Goal: Communication & Community: Answer question/provide support

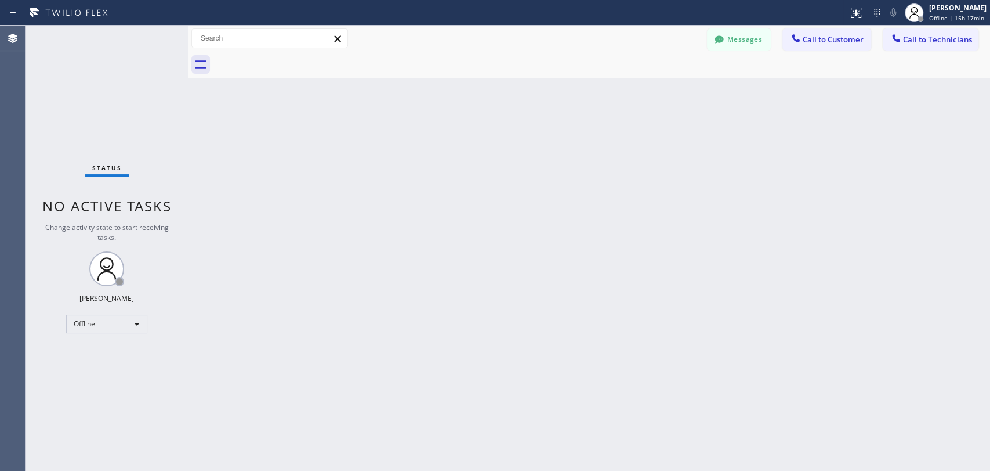
click at [896, 206] on div "Back to Dashboard Change Sender ID Customers Technicians RS [PERSON_NAME] [DATE…" at bounding box center [589, 248] width 802 height 445
click at [96, 321] on div "Offline" at bounding box center [106, 323] width 81 height 19
click at [104, 352] on li "Available" at bounding box center [106, 353] width 79 height 14
click at [927, 34] on button "Call to Technicians" at bounding box center [931, 39] width 96 height 22
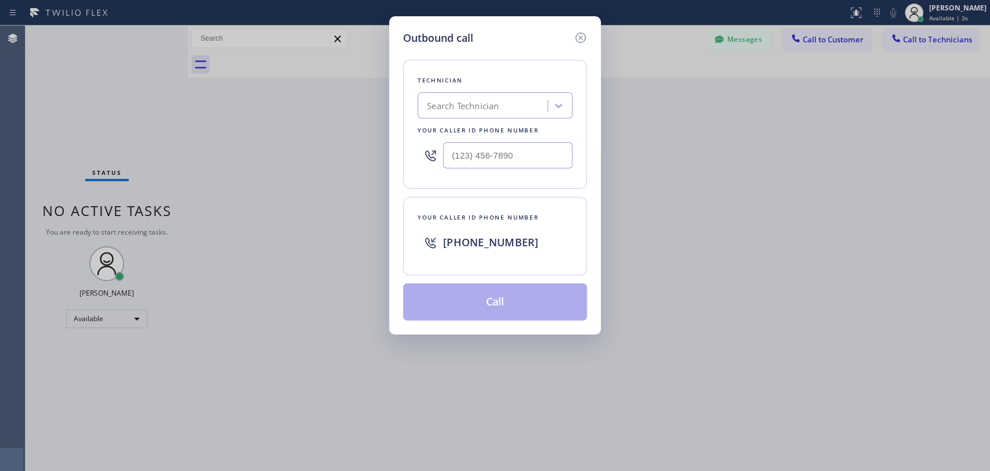
click at [505, 111] on div "Search Technician" at bounding box center [484, 106] width 126 height 20
type input "[PERSON_NAME]"
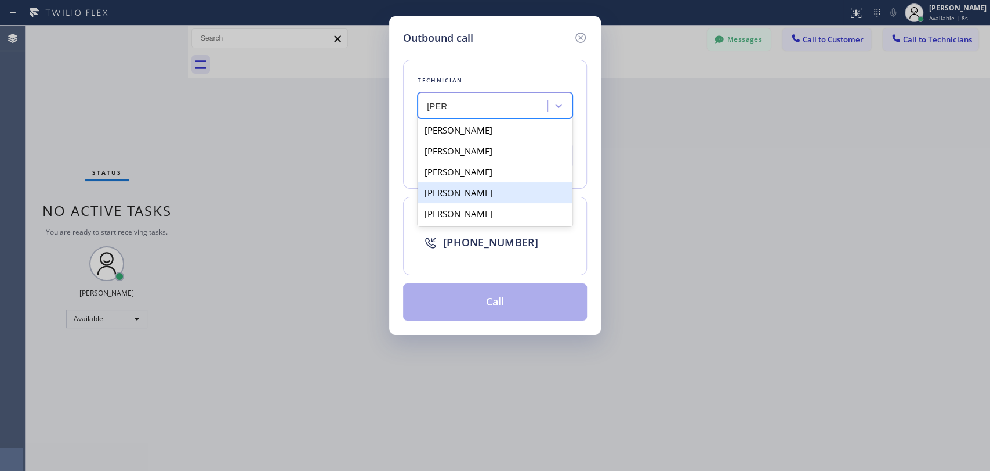
click at [498, 198] on div "[PERSON_NAME]" at bounding box center [495, 192] width 155 height 21
type input "[PHONE_NUMBER]"
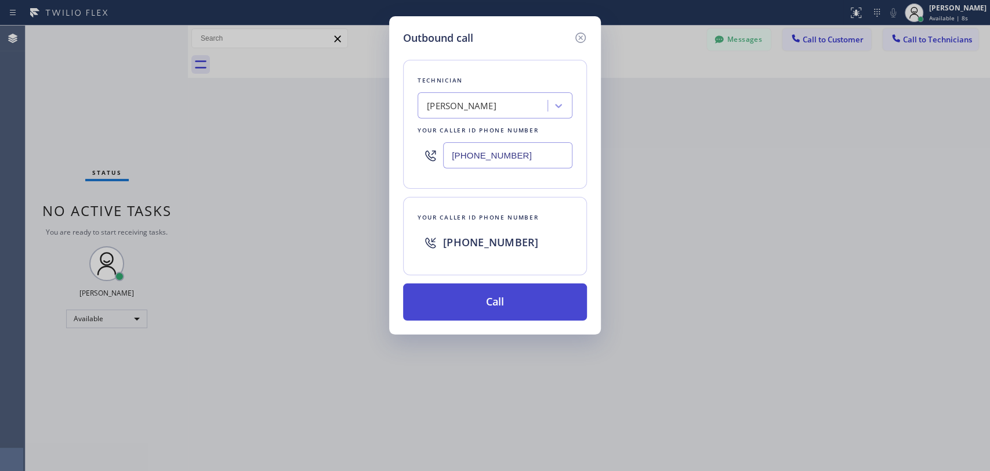
click at [498, 302] on button "Call" at bounding box center [495, 301] width 184 height 37
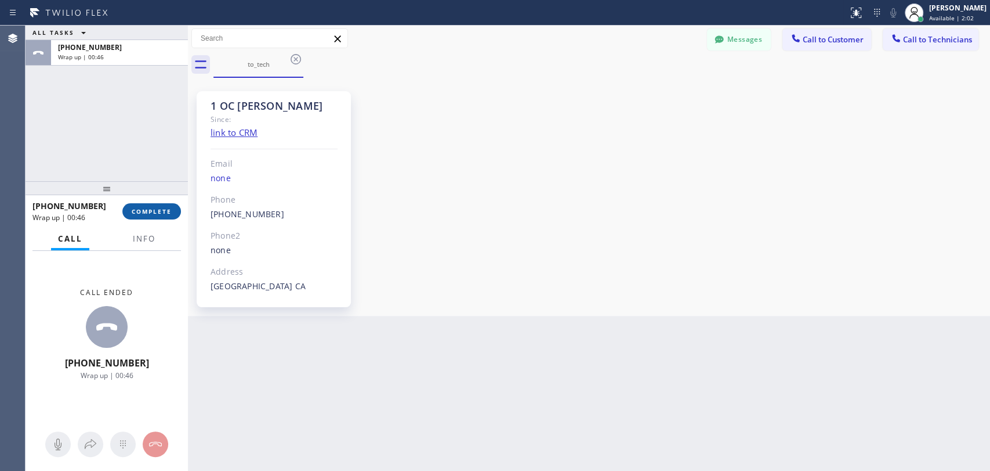
click at [155, 217] on button "COMPLETE" at bounding box center [151, 211] width 59 height 16
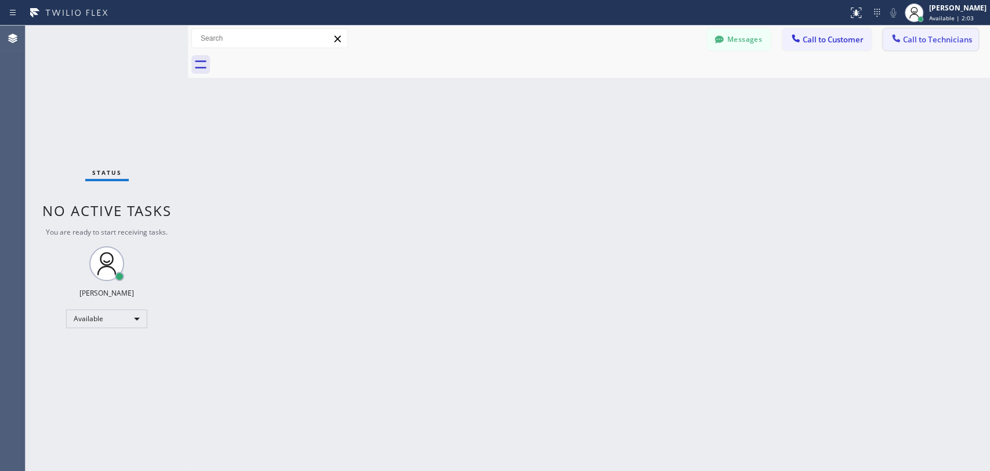
click at [919, 44] on span "Call to Technicians" at bounding box center [937, 39] width 69 height 10
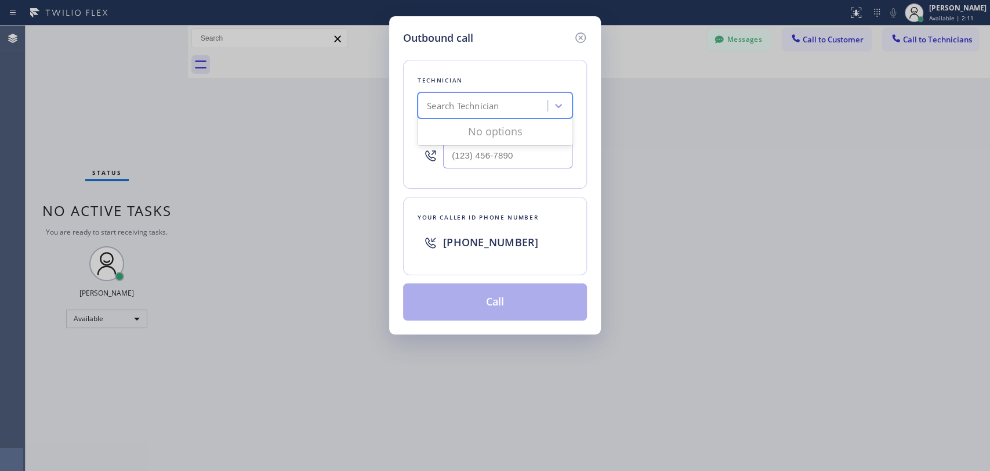
click at [495, 105] on div "Search Technician" at bounding box center [463, 105] width 72 height 13
type input "arme"
click at [493, 136] on div "[PERSON_NAME]" at bounding box center [495, 130] width 155 height 21
type input "[PHONE_NUMBER]"
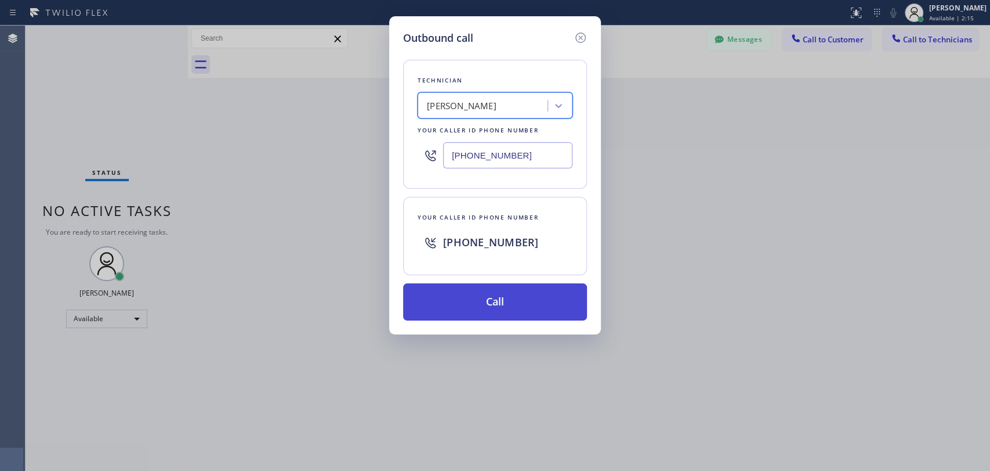
click at [507, 312] on button "Call" at bounding box center [495, 301] width 184 height 37
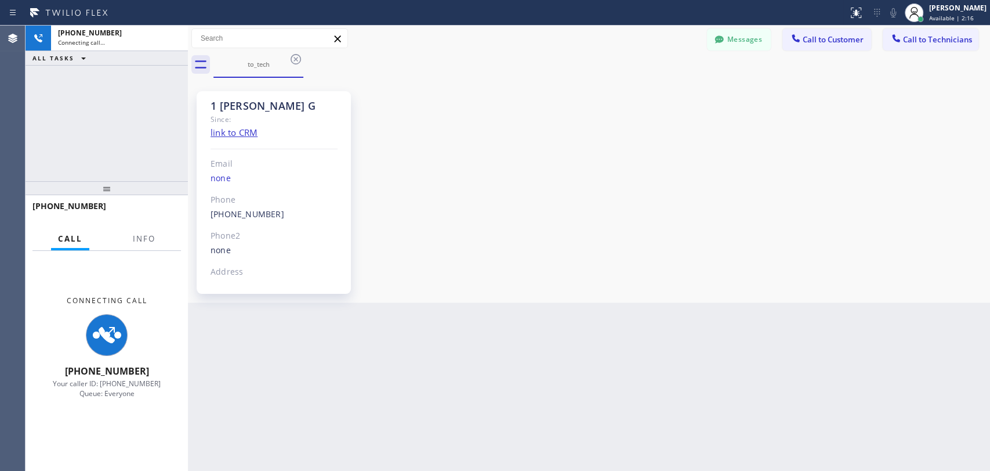
scroll to position [2188, 0]
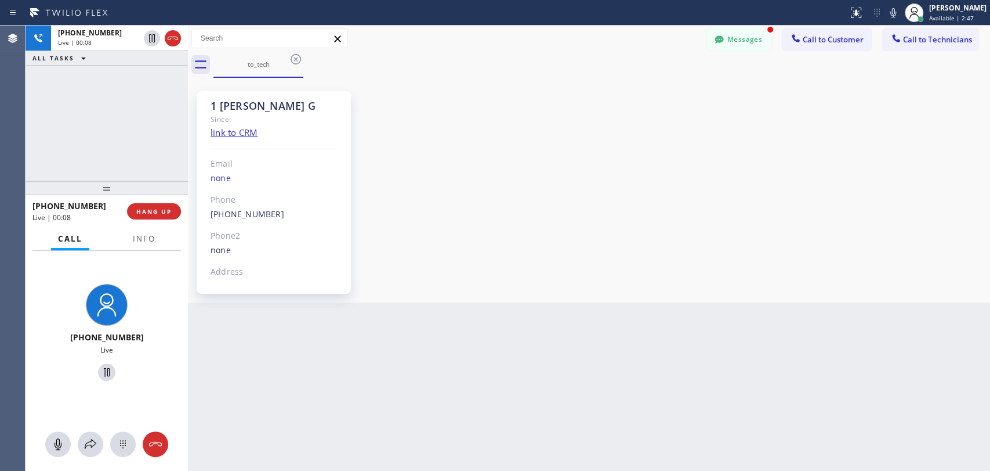
drag, startPoint x: 28, startPoint y: 105, endPoint x: 41, endPoint y: 117, distance: 18.1
click at [28, 106] on div "[PHONE_NUMBER] Live | 00:08 ALL TASKS ALL TASKS ACTIVE TASKS TASKS IN WRAP UP" at bounding box center [107, 103] width 162 height 155
click at [150, 209] on span "HANG UP" at bounding box center [153, 211] width 35 height 8
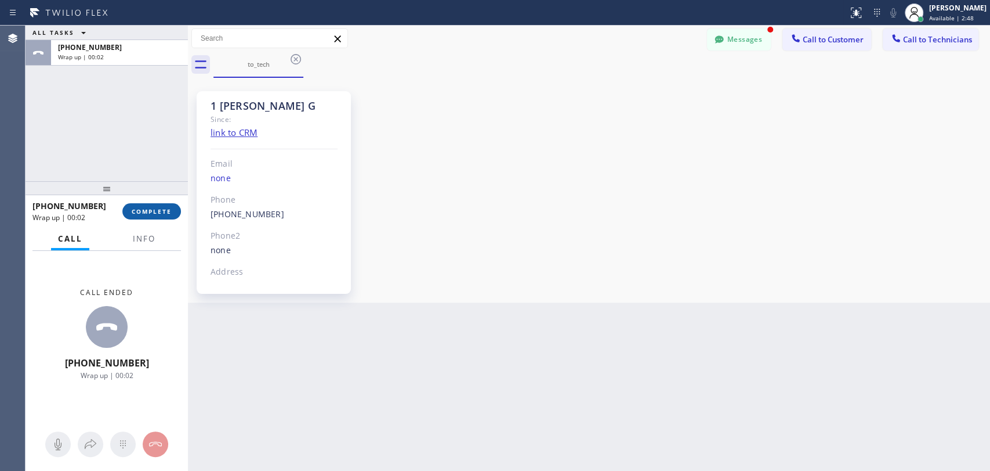
click at [172, 218] on button "COMPLETE" at bounding box center [151, 211] width 59 height 16
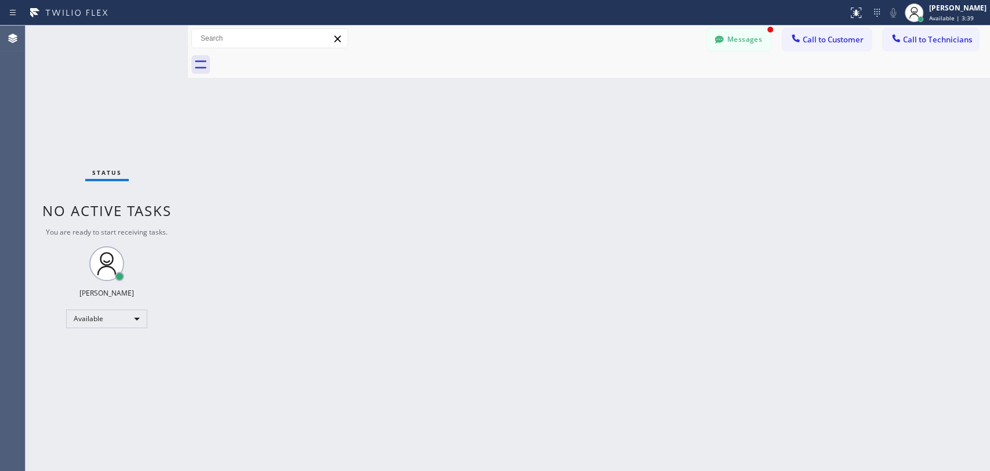
click at [886, 211] on div "Back to Dashboard Change Sender ID Customers Technicians RS [PERSON_NAME] [DATE…" at bounding box center [589, 248] width 802 height 445
click at [704, 204] on div "Back to Dashboard Change Sender ID Customers Technicians RS [PERSON_NAME] [DATE…" at bounding box center [589, 248] width 802 height 445
click at [951, 41] on span "Call to Technicians" at bounding box center [937, 39] width 69 height 10
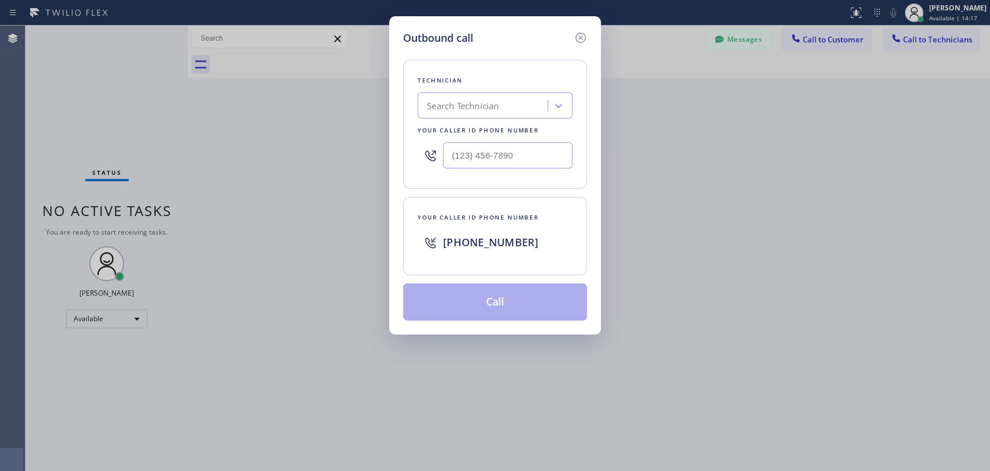
click at [462, 103] on div "Search Technician" at bounding box center [463, 105] width 72 height 13
type input "arm"
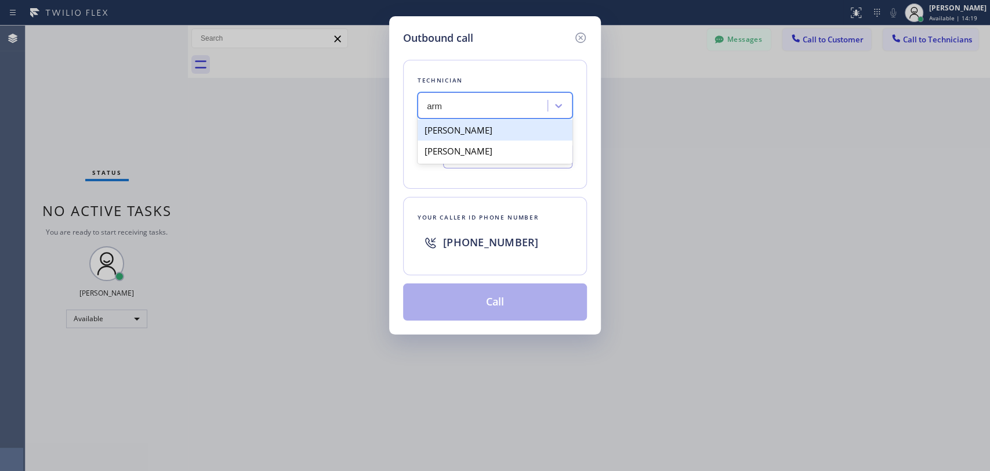
drag, startPoint x: 478, startPoint y: 133, endPoint x: 488, endPoint y: 139, distance: 11.2
click at [484, 125] on div "[PERSON_NAME]" at bounding box center [495, 130] width 155 height 21
type input "[PHONE_NUMBER]"
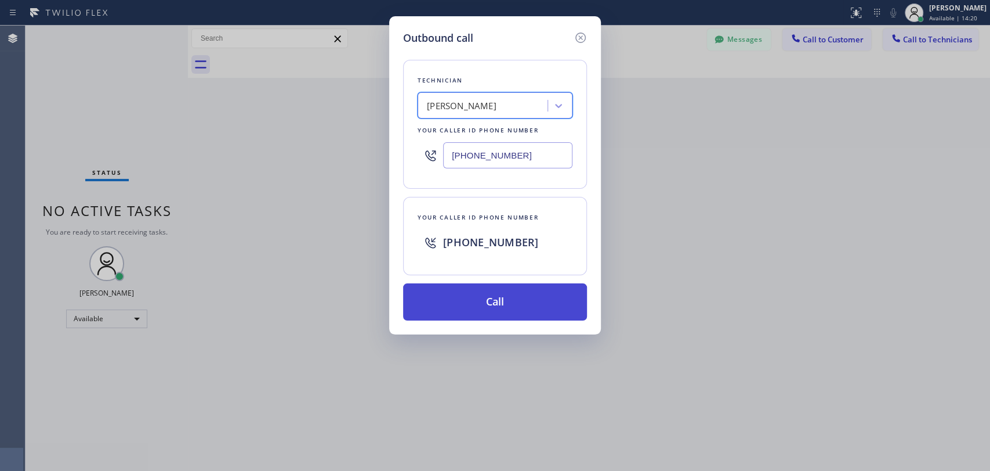
click at [530, 294] on button "Call" at bounding box center [495, 301] width 184 height 37
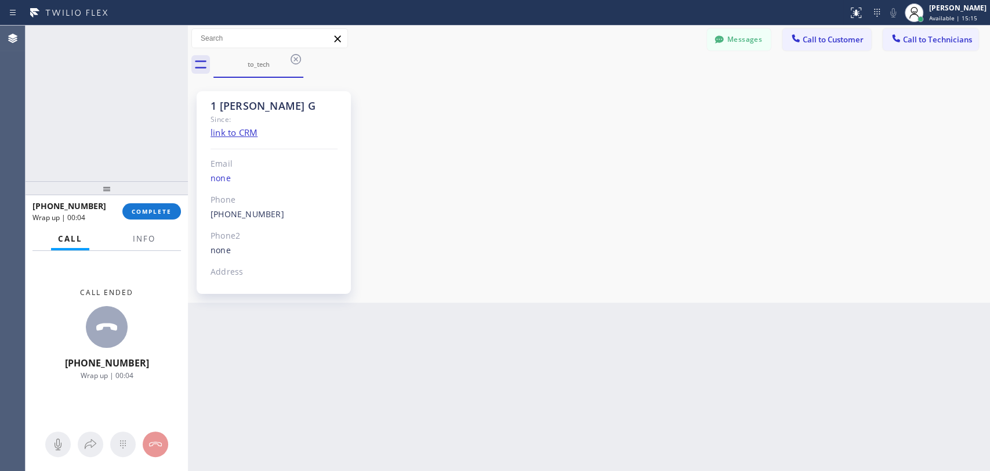
scroll to position [2188, 0]
click at [163, 210] on span "COMPLETE" at bounding box center [152, 211] width 40 height 8
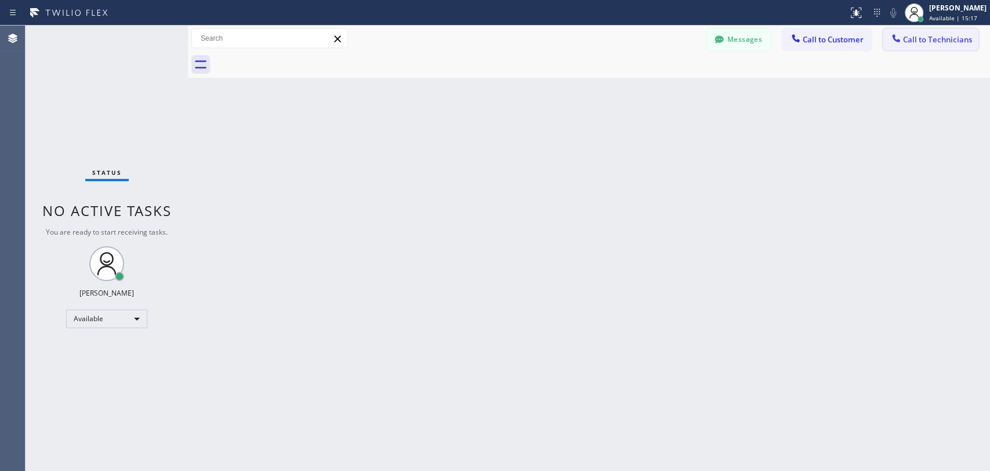
click at [924, 35] on span "Call to Technicians" at bounding box center [937, 39] width 69 height 10
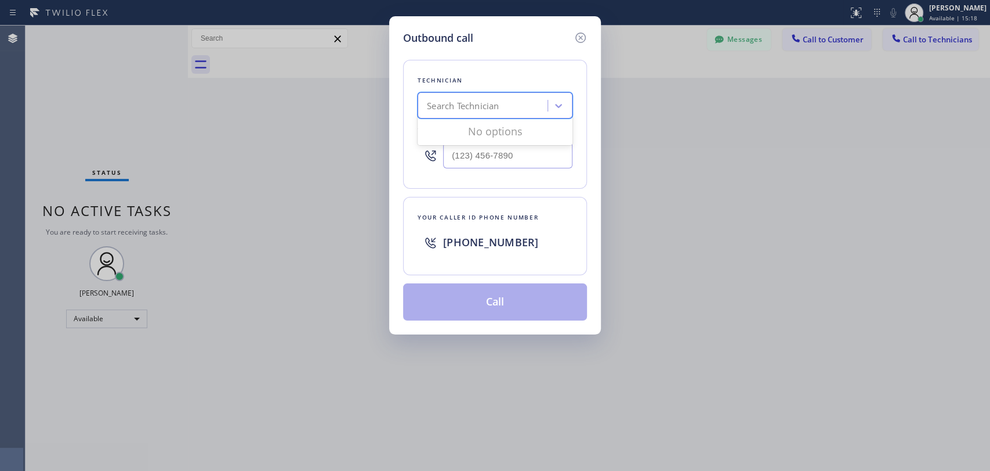
click at [477, 113] on div "Search Technician" at bounding box center [484, 106] width 126 height 20
type input "vict"
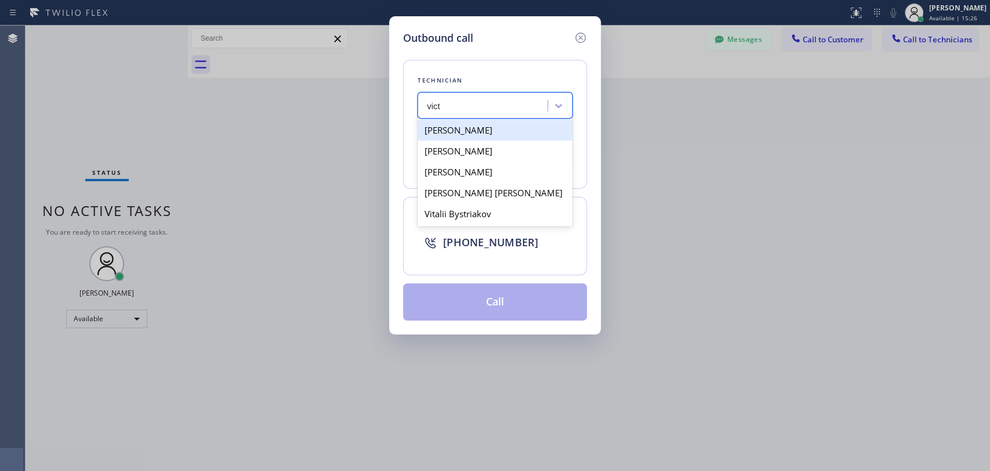
click at [479, 131] on div "[PERSON_NAME]" at bounding box center [495, 130] width 155 height 21
type input "(253) 625-6418"
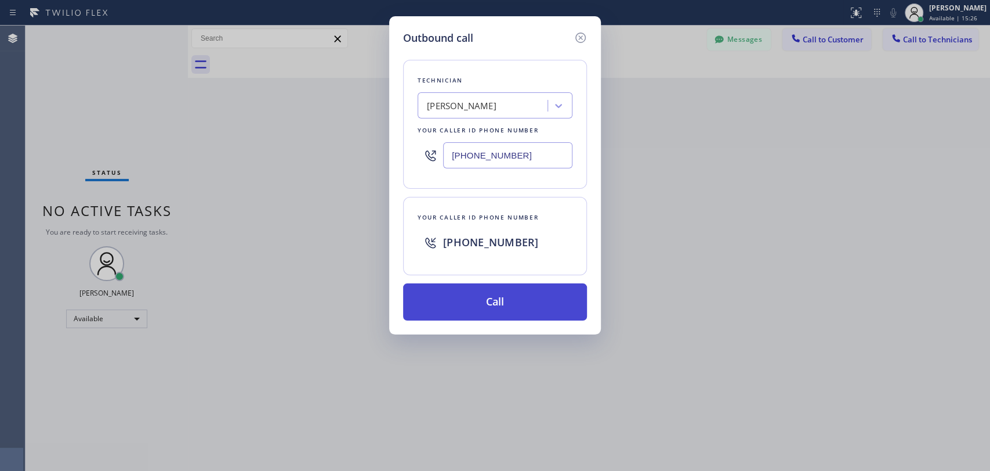
click at [533, 298] on button "Call" at bounding box center [495, 301] width 184 height 37
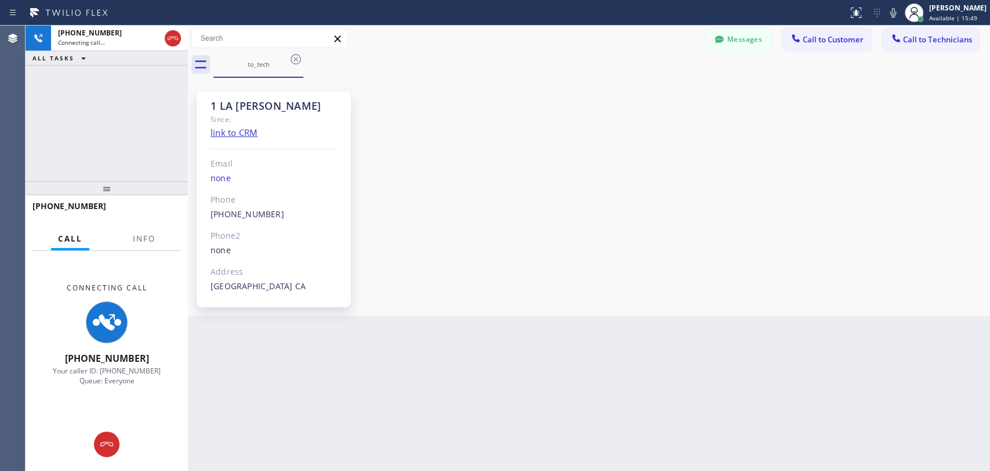
scroll to position [2798, 0]
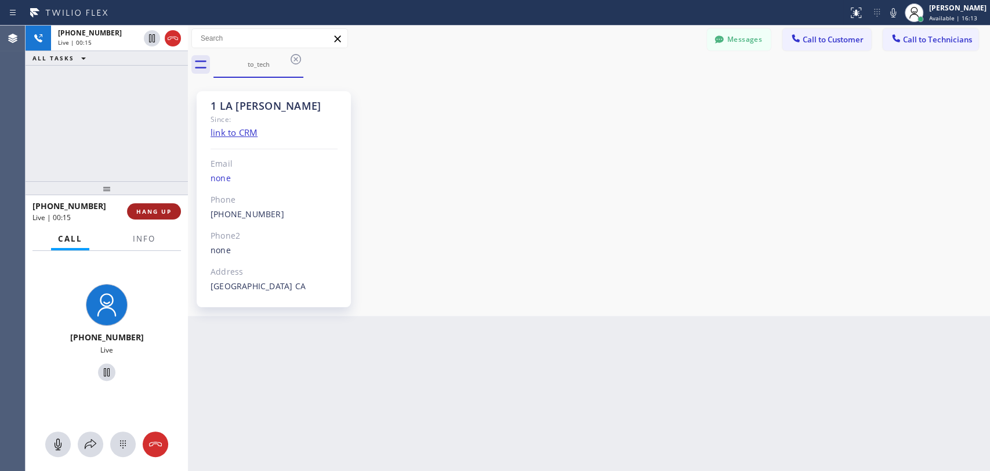
click at [167, 205] on button "HANG UP" at bounding box center [154, 211] width 54 height 16
click at [169, 214] on span "HANG UP" at bounding box center [153, 211] width 35 height 8
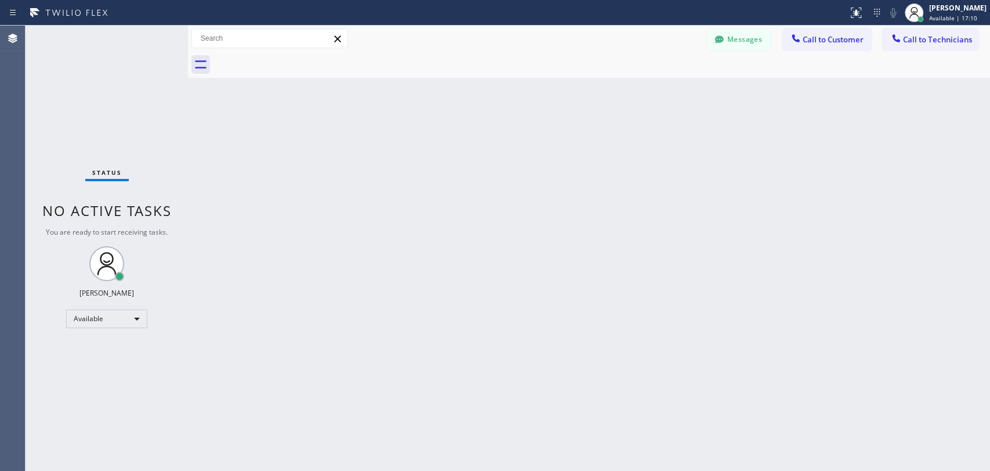
click at [900, 100] on div "Back to Dashboard Change Sender ID Customers Technicians DD Damian Dambra 09/19…" at bounding box center [589, 248] width 802 height 445
click at [914, 35] on span "Call to Technicians" at bounding box center [937, 39] width 69 height 10
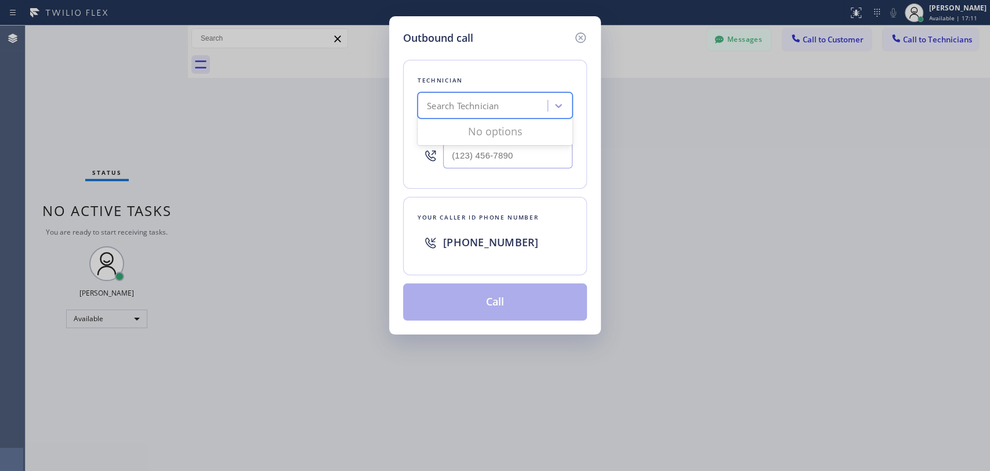
click at [492, 114] on div "Search Technician" at bounding box center [484, 106] width 126 height 20
type input "vadim"
click at [495, 127] on div "Vadim Kartunov" at bounding box center [495, 130] width 155 height 21
type input "(818) 309-0098"
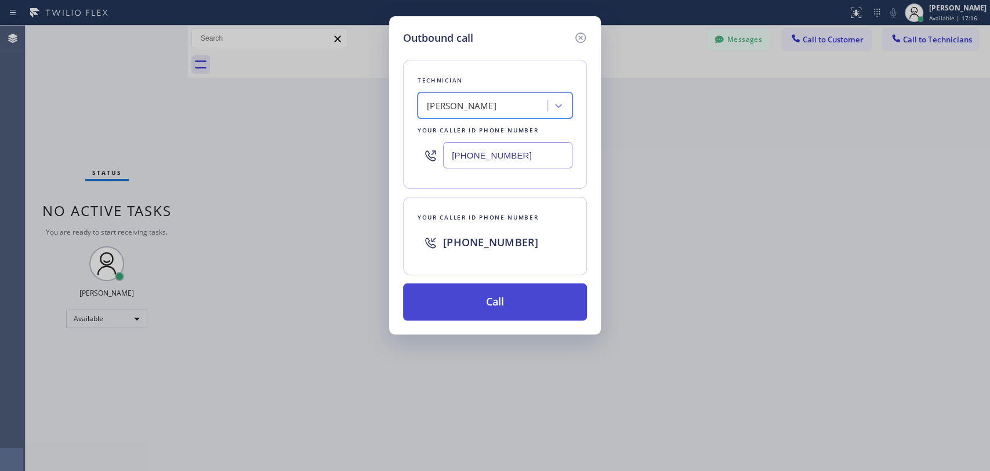
click at [497, 294] on button "Call" at bounding box center [495, 301] width 184 height 37
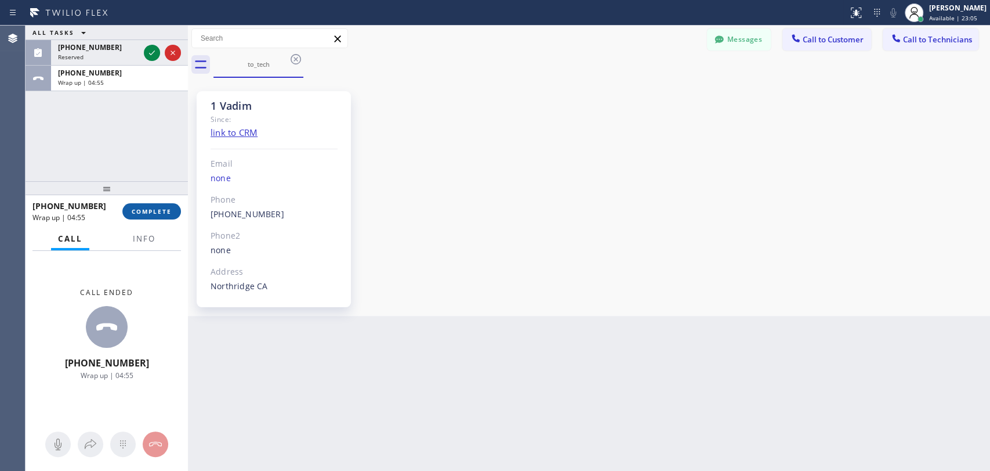
click at [154, 216] on button "COMPLETE" at bounding box center [151, 211] width 59 height 16
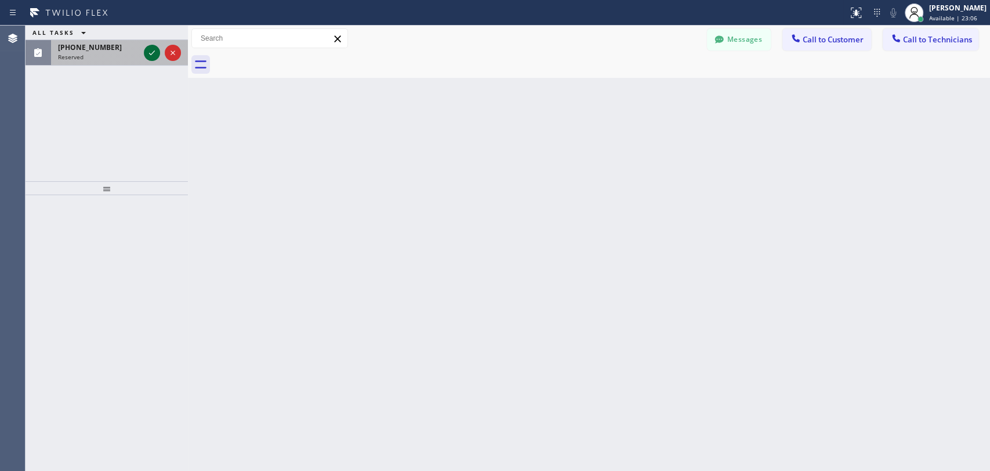
click at [156, 51] on icon at bounding box center [152, 53] width 14 height 14
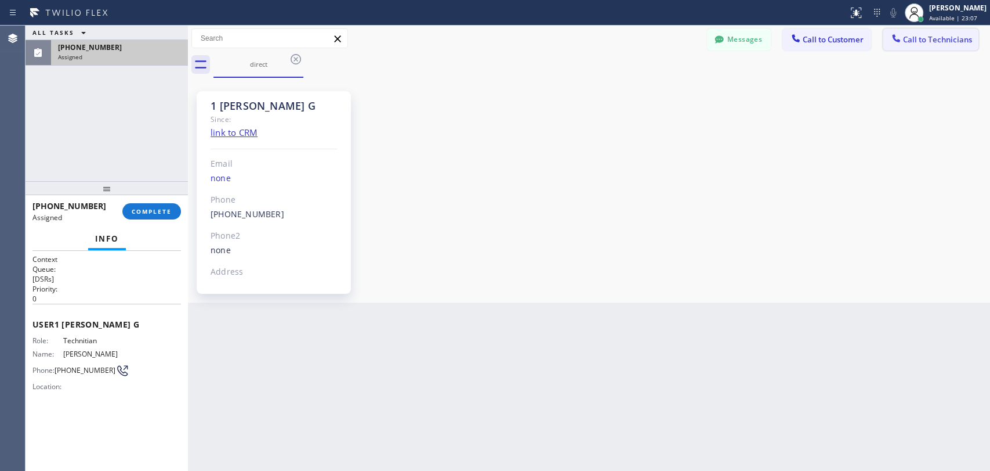
scroll to position [2188, 0]
click at [921, 42] on span "Call to Technicians" at bounding box center [937, 39] width 69 height 10
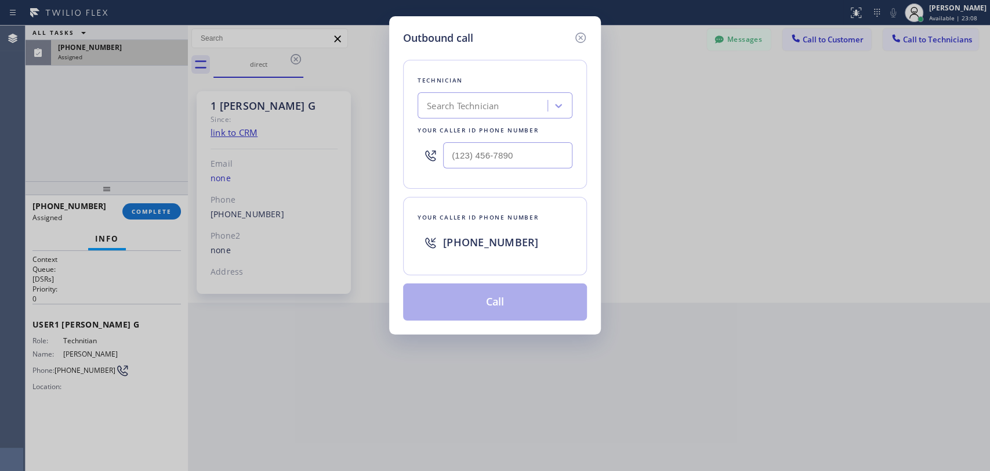
click at [533, 107] on div "Search Technician" at bounding box center [484, 106] width 126 height 20
type input "arm"
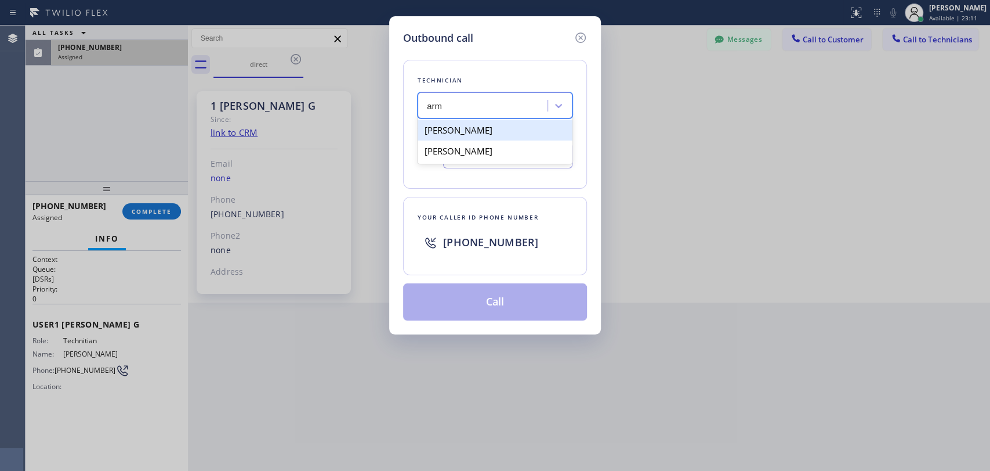
click at [511, 131] on div "[PERSON_NAME]" at bounding box center [495, 130] width 155 height 21
type input "[PHONE_NUMBER]"
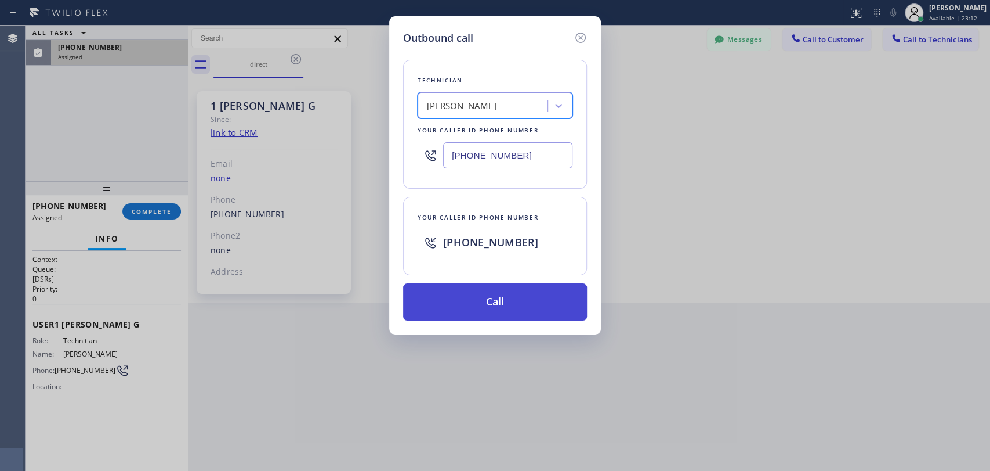
drag, startPoint x: 511, startPoint y: 312, endPoint x: 534, endPoint y: 325, distance: 26.5
click at [511, 312] on button "Call" at bounding box center [495, 301] width 184 height 37
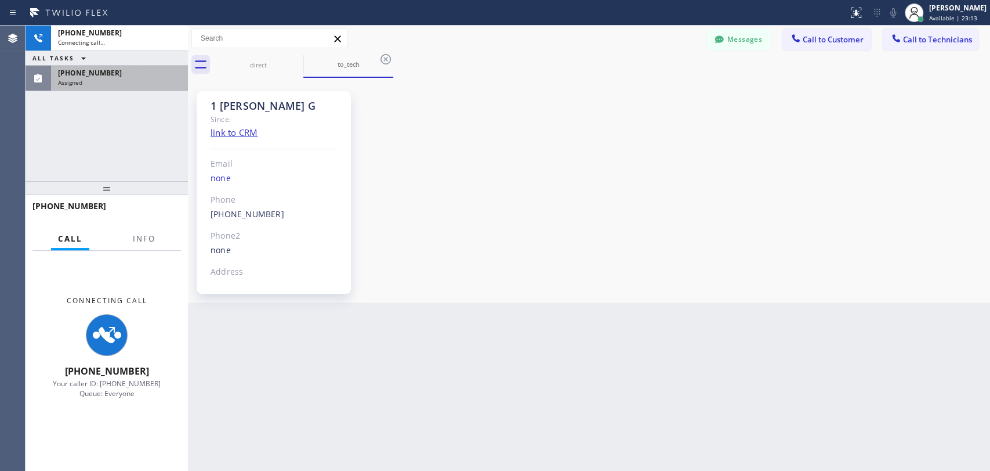
scroll to position [2188, 0]
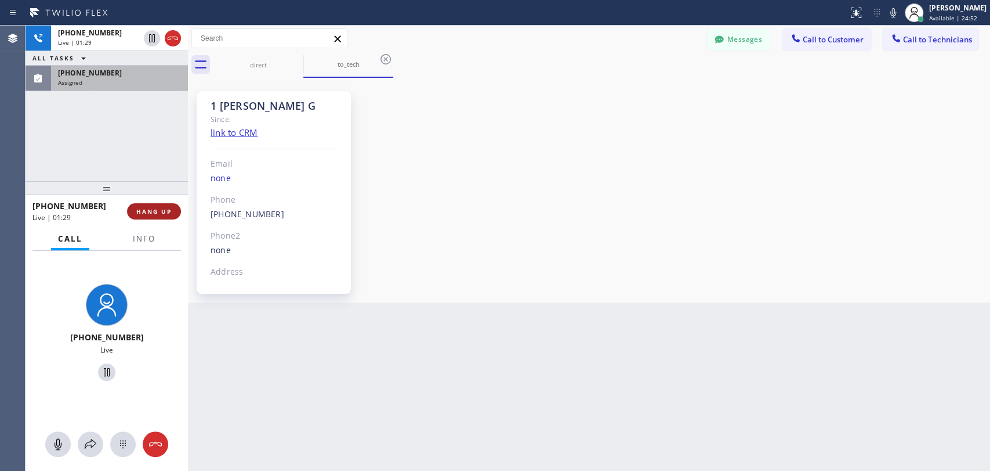
click at [153, 203] on button "HANG UP" at bounding box center [154, 211] width 54 height 16
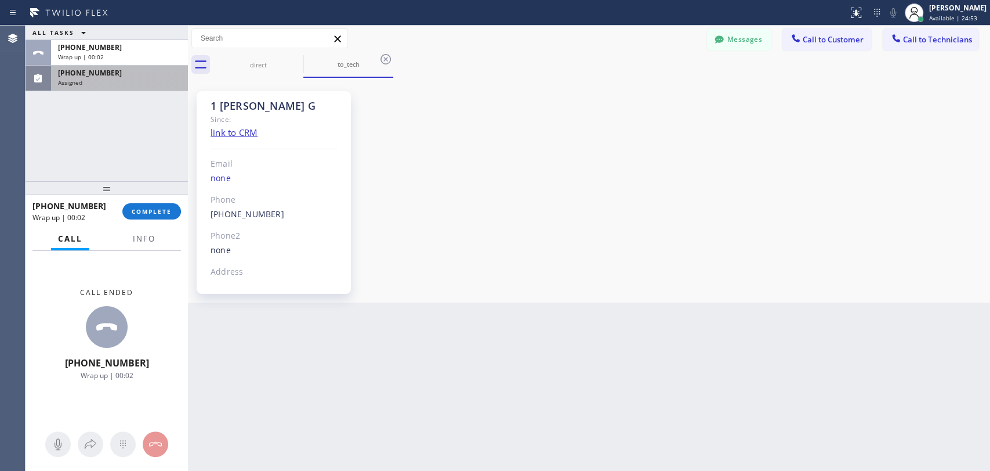
click at [124, 74] on div "[PHONE_NUMBER]" at bounding box center [119, 73] width 123 height 10
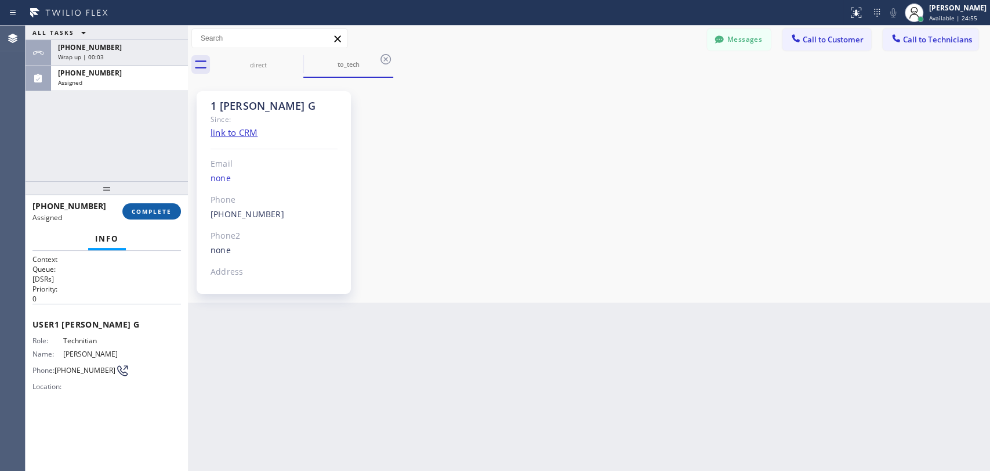
click at [153, 214] on span "COMPLETE" at bounding box center [152, 211] width 40 height 8
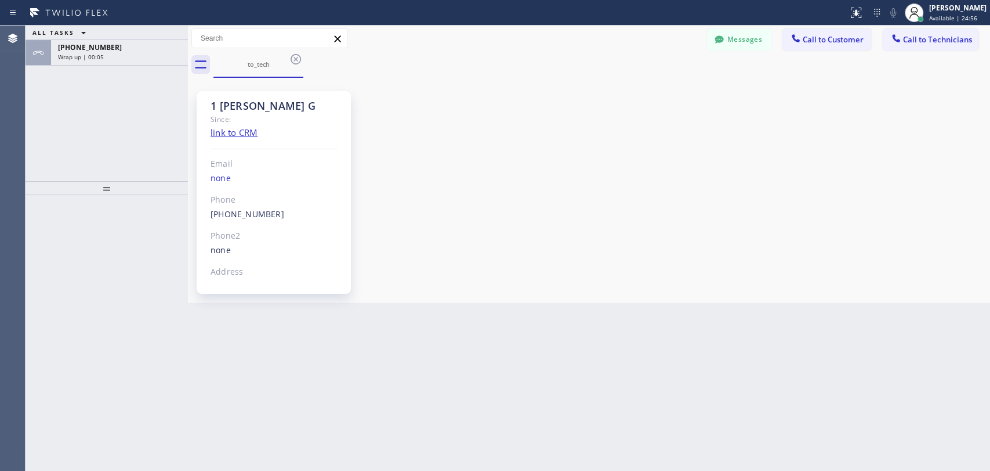
click at [103, 77] on div "ALL TASKS ALL TASKS ACTIVE TASKS TASKS IN WRAP UP +18183025971 Wrap up | 00:05" at bounding box center [107, 103] width 162 height 155
click at [117, 57] on div "Wrap up | 00:05" at bounding box center [119, 57] width 123 height 8
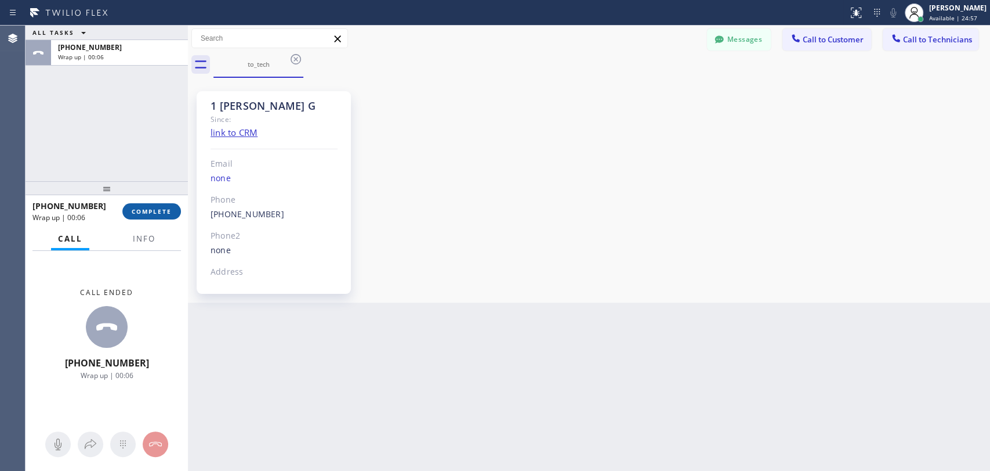
click at [150, 215] on span "COMPLETE" at bounding box center [152, 211] width 40 height 8
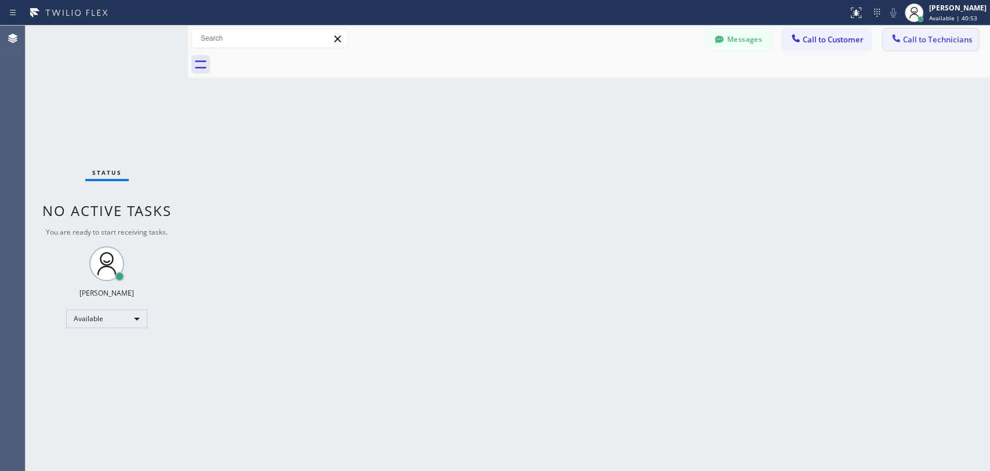
click at [905, 39] on span "Call to Technicians" at bounding box center [937, 39] width 69 height 10
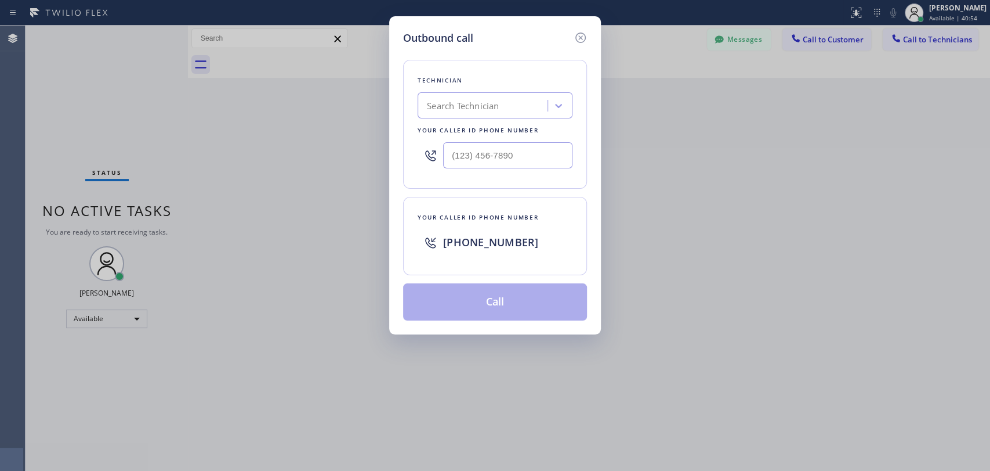
click at [503, 114] on div "Search Technician" at bounding box center [484, 106] width 126 height 20
type input "vadim"
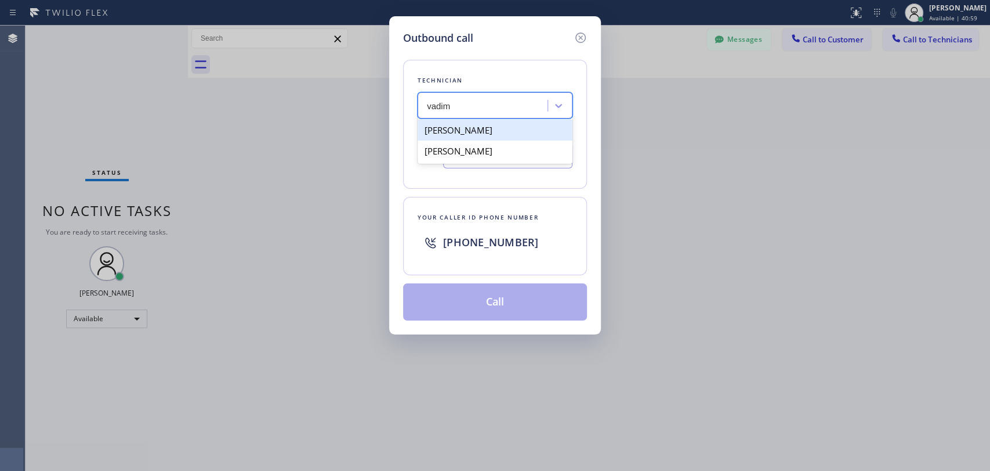
click at [490, 132] on div "Vadim Kartunov" at bounding box center [495, 130] width 155 height 21
type input "(818) 309-0098"
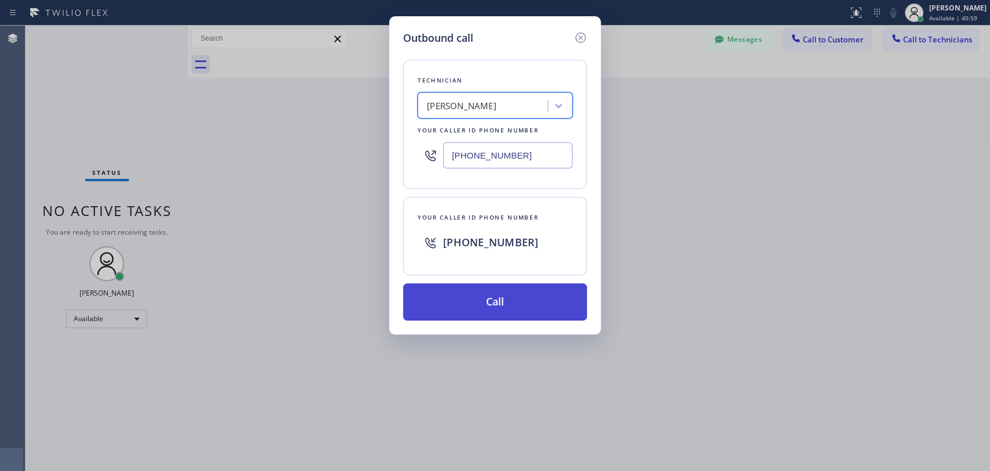
click at [538, 301] on button "Call" at bounding box center [495, 301] width 184 height 37
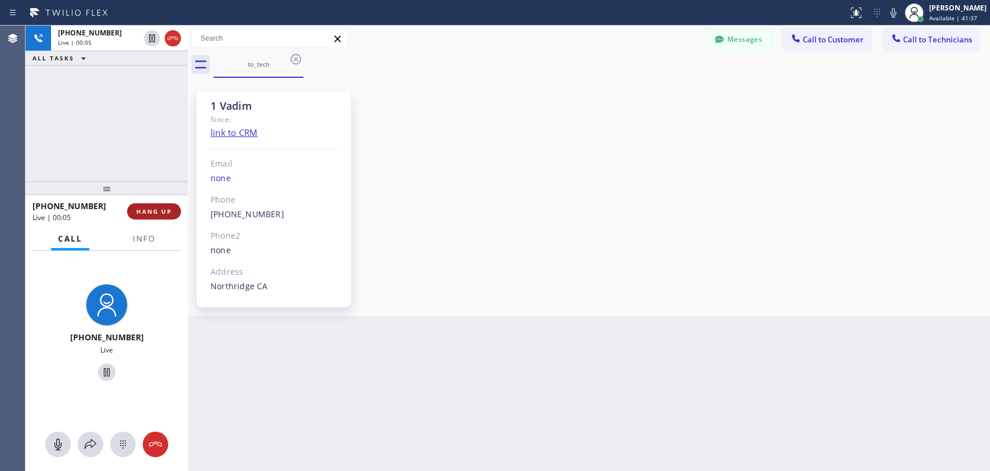
click at [165, 215] on button "HANG UP" at bounding box center [154, 211] width 54 height 16
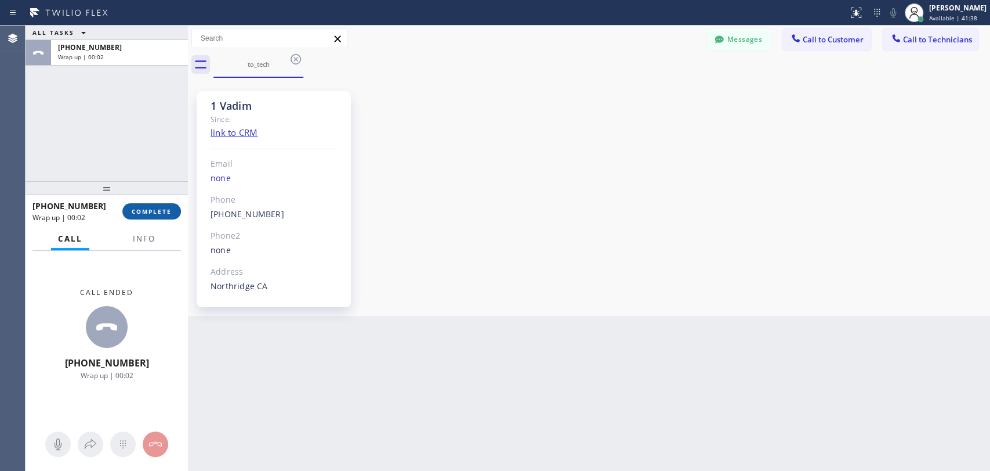
click at [161, 212] on span "COMPLETE" at bounding box center [152, 211] width 40 height 8
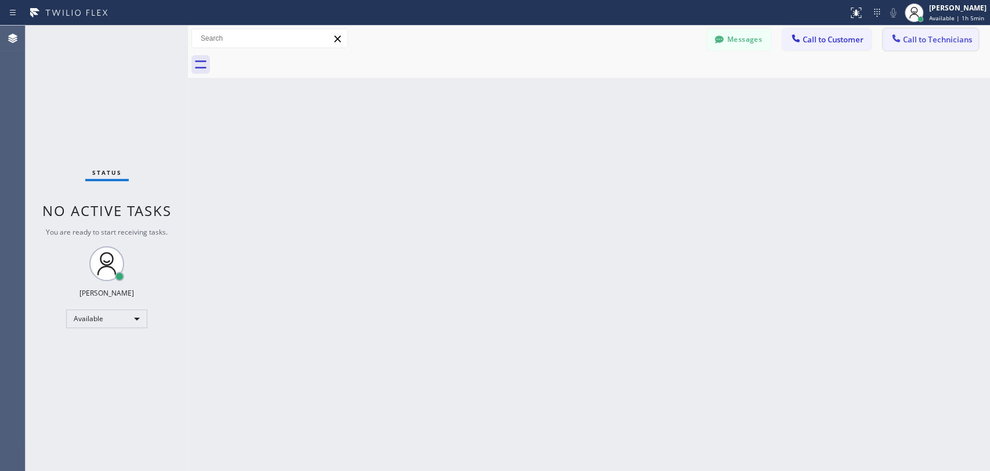
click at [902, 37] on div at bounding box center [896, 39] width 14 height 14
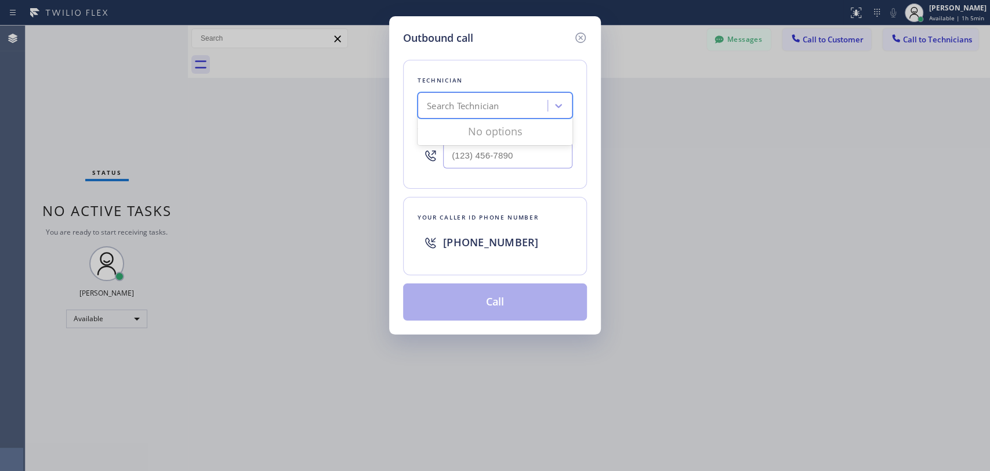
click at [437, 107] on div "Search Technician" at bounding box center [463, 105] width 72 height 13
type input "serg"
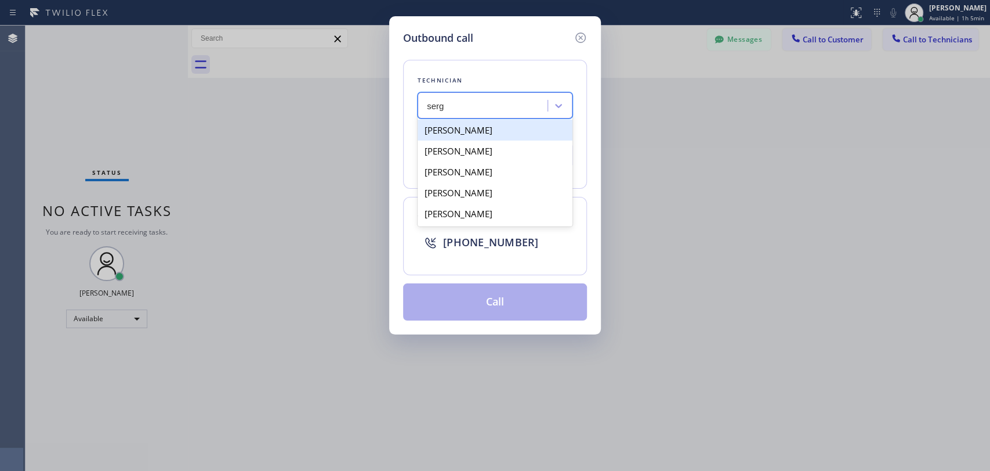
click at [475, 133] on div "[PERSON_NAME]" at bounding box center [495, 130] width 155 height 21
type input "(323) 304-1325"
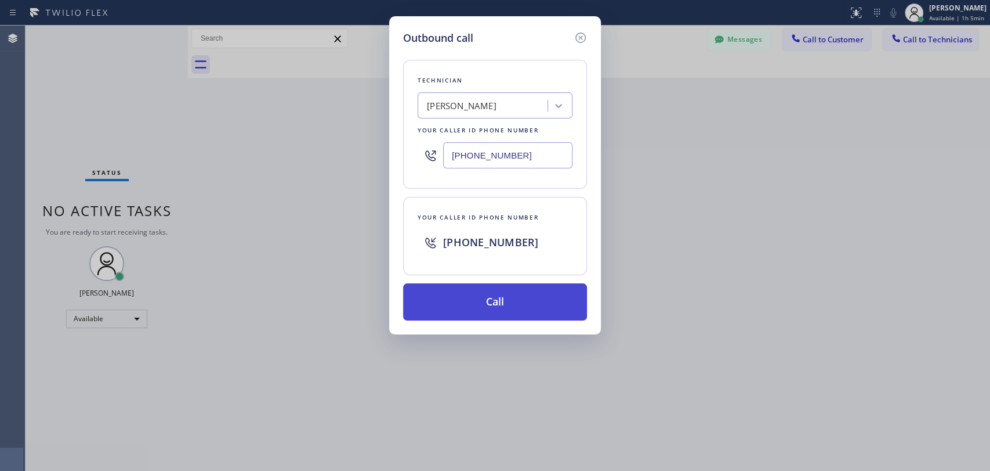
click at [515, 309] on button "Call" at bounding box center [495, 301] width 184 height 37
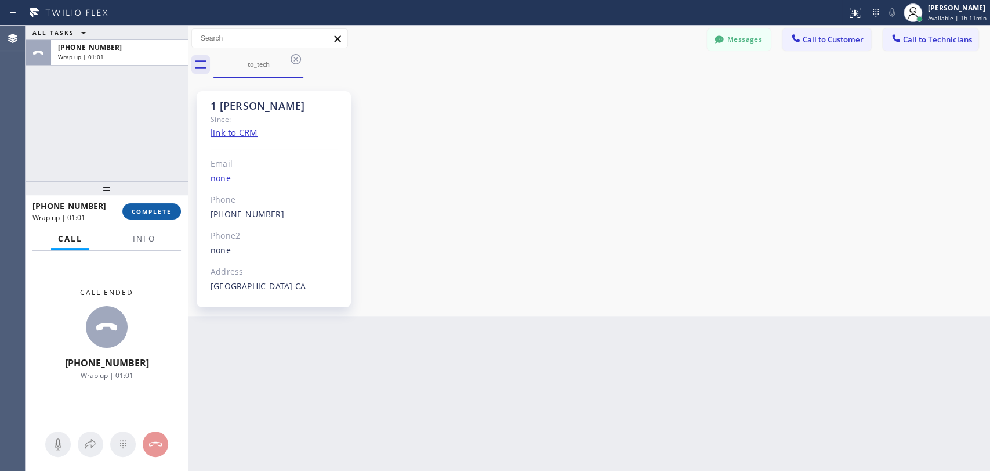
click at [155, 215] on button "COMPLETE" at bounding box center [151, 211] width 59 height 16
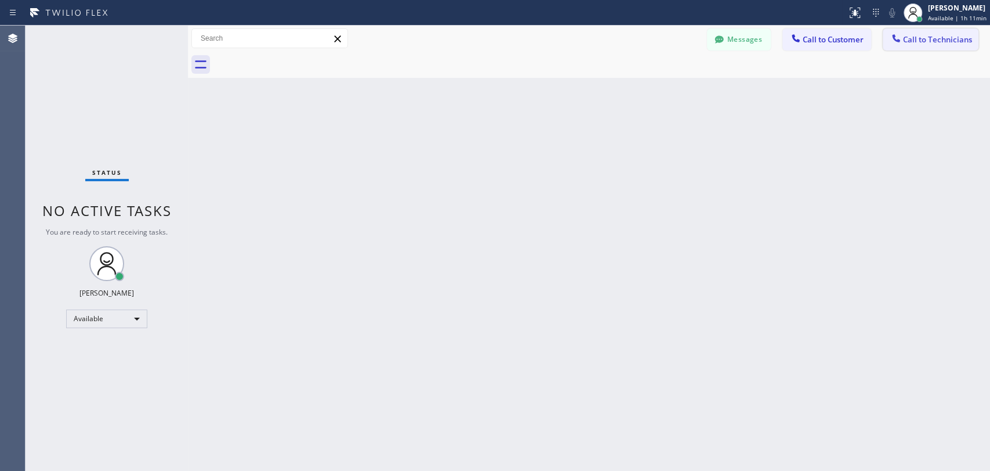
click at [913, 41] on span "Call to Technicians" at bounding box center [937, 39] width 69 height 10
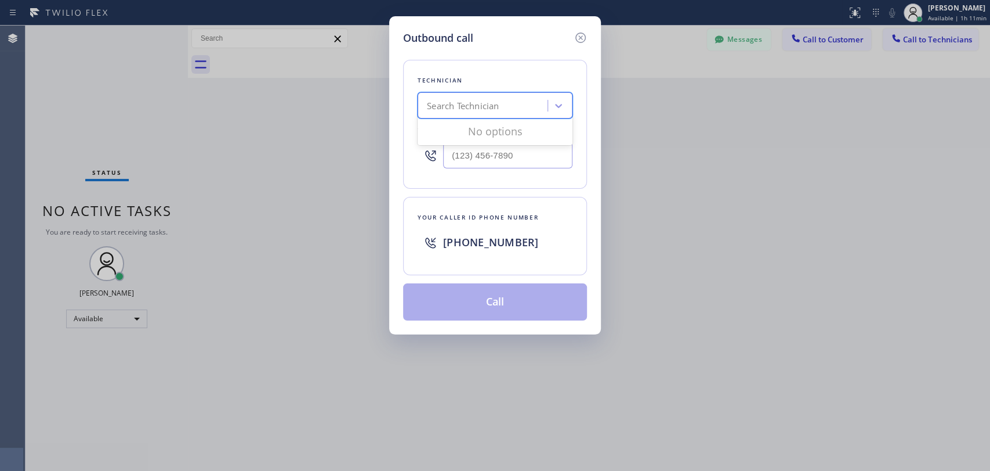
click at [497, 108] on div "Search Technician" at bounding box center [463, 105] width 72 height 13
type input "serg"
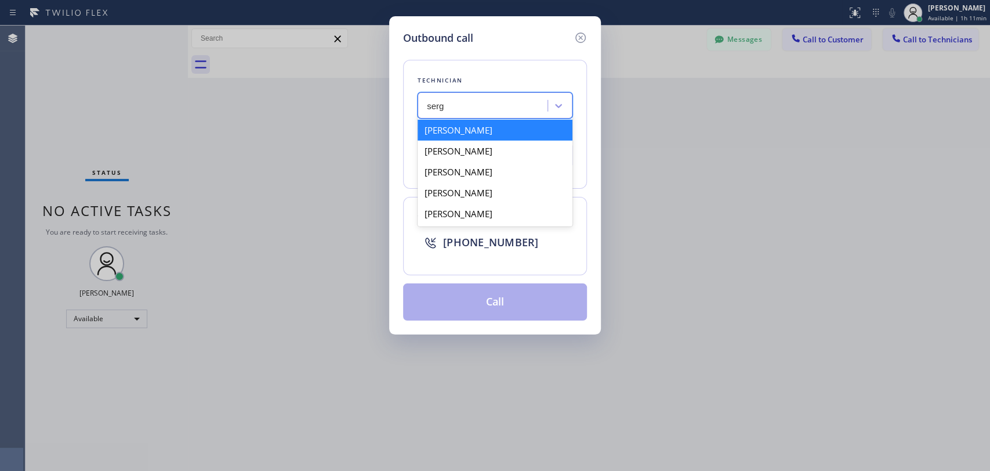
click at [495, 130] on div "[PERSON_NAME]" at bounding box center [495, 130] width 155 height 21
type input "(323) 304-1325"
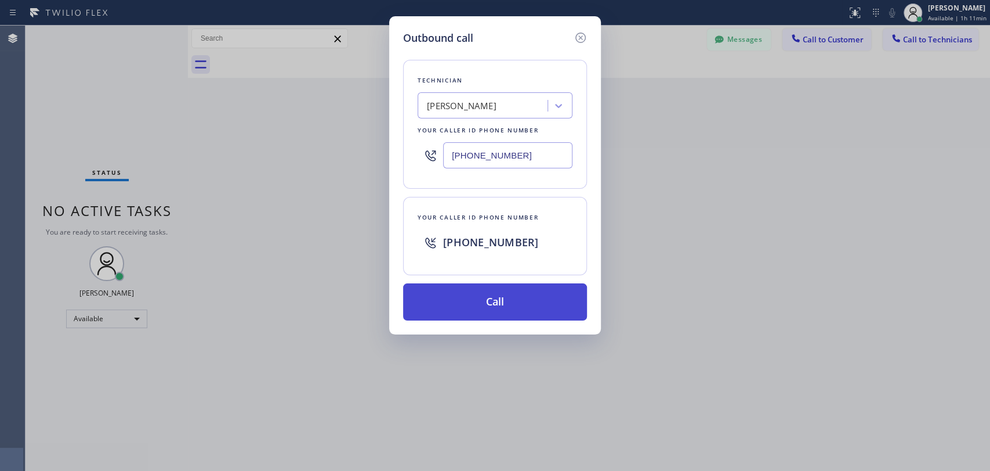
click at [512, 301] on button "Call" at bounding box center [495, 301] width 184 height 37
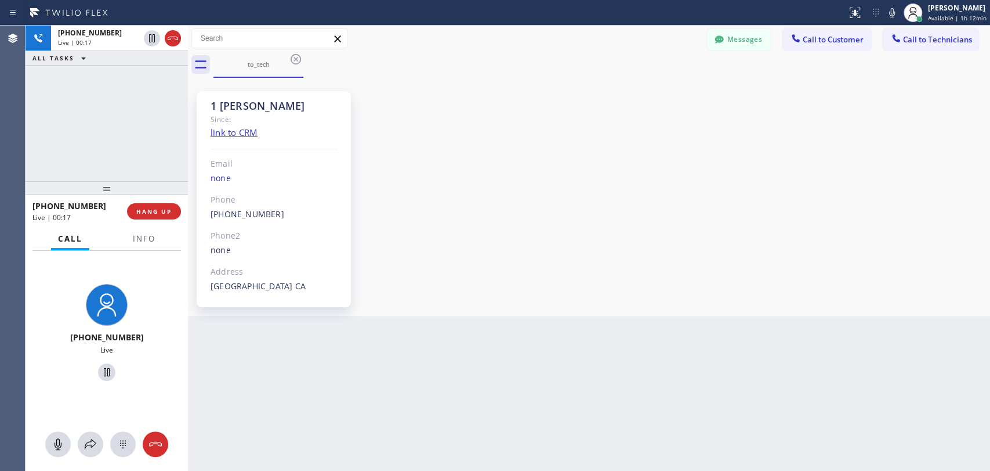
click at [20, 122] on div "Agent Desktop" at bounding box center [12, 248] width 25 height 445
click at [158, 206] on button "HANG UP" at bounding box center [154, 211] width 54 height 16
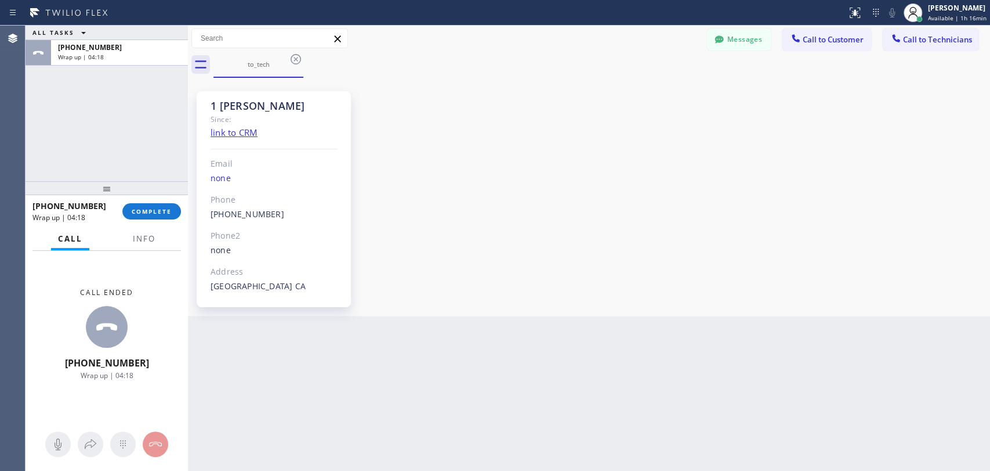
drag, startPoint x: 9, startPoint y: 118, endPoint x: 23, endPoint y: 121, distance: 14.2
click at [9, 118] on div "Agent Desktop" at bounding box center [12, 248] width 25 height 445
click at [154, 214] on span "COMPLETE" at bounding box center [152, 211] width 40 height 8
